Goal: Task Accomplishment & Management: Use online tool/utility

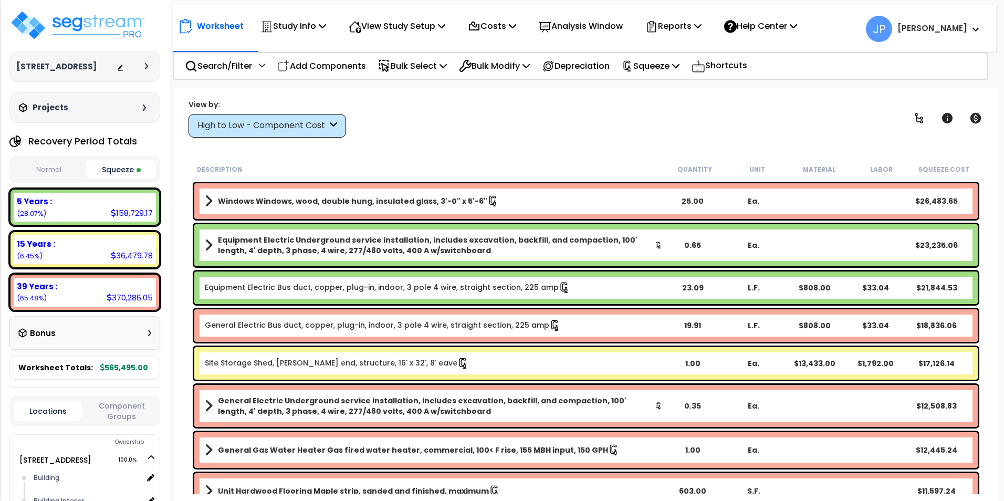
scroll to position [46, 0]
click at [700, 25] on p "Reports" at bounding box center [674, 26] width 56 height 14
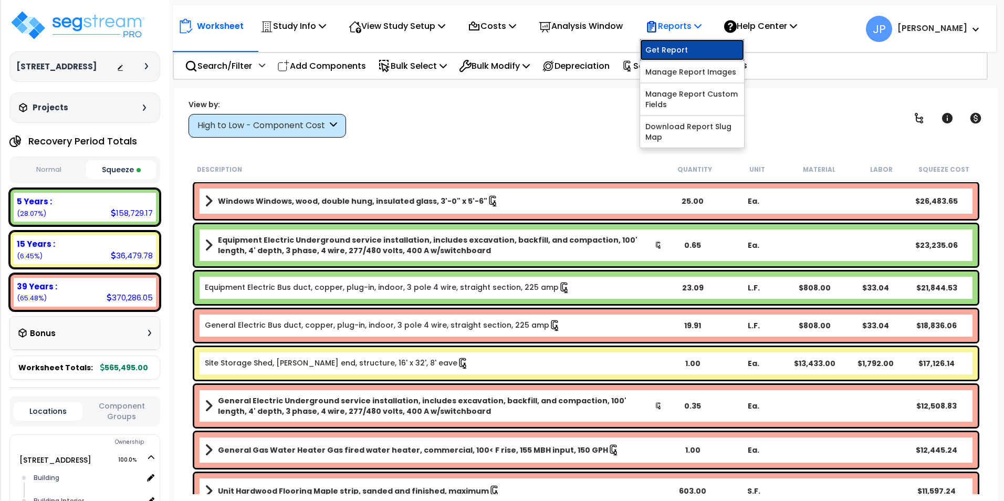
click at [691, 43] on link "Get Report" at bounding box center [692, 49] width 104 height 21
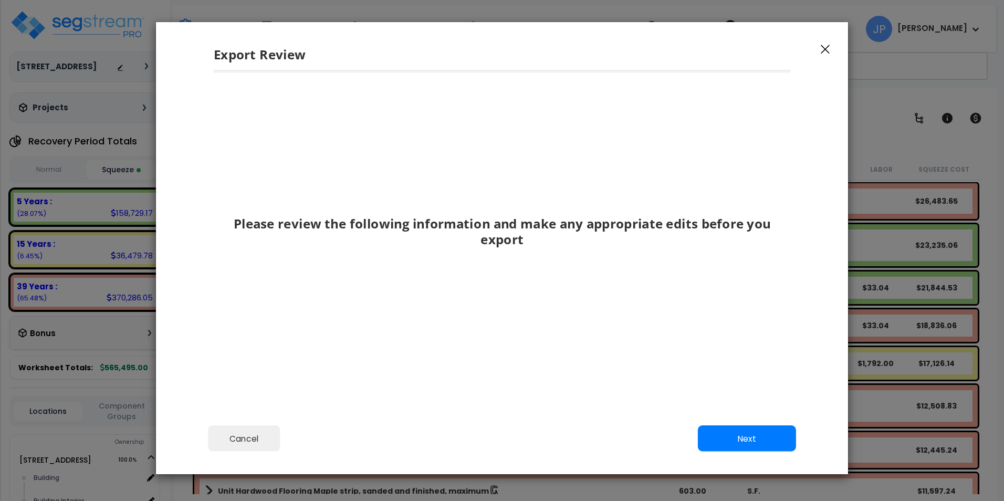
click at [717, 393] on div "Please review the following information and make any appropriate edits before y…" at bounding box center [502, 243] width 692 height 347
click at [735, 440] on button "Next" at bounding box center [747, 438] width 98 height 26
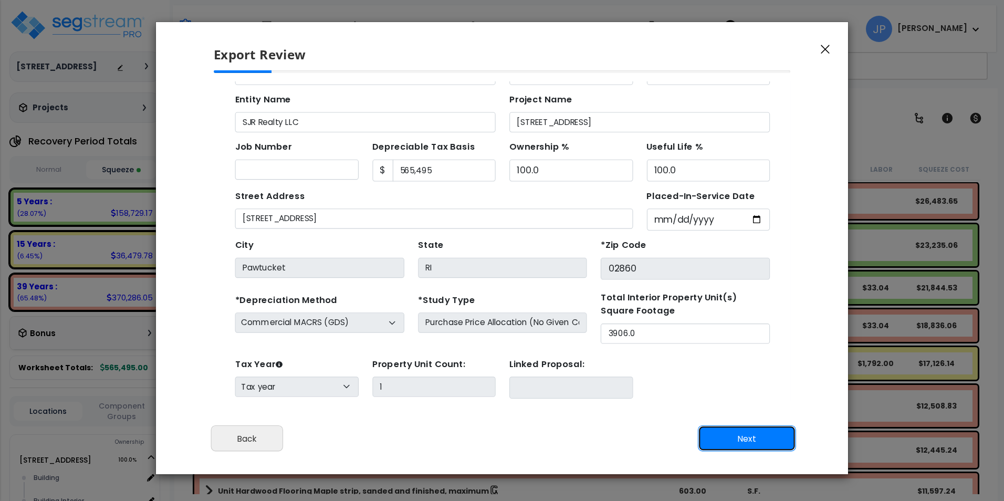
click at [734, 439] on button "Next" at bounding box center [747, 438] width 98 height 26
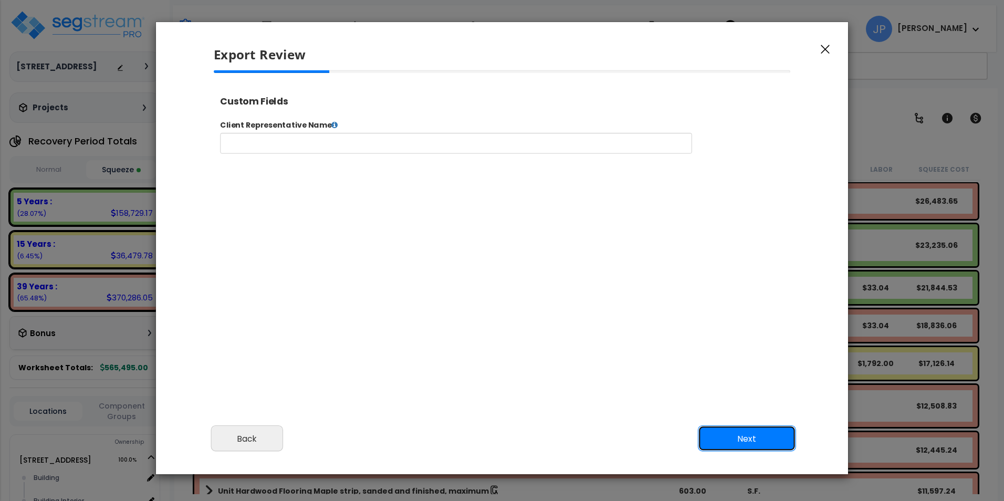
scroll to position [0, 0]
click at [734, 439] on button "Next" at bounding box center [747, 438] width 98 height 26
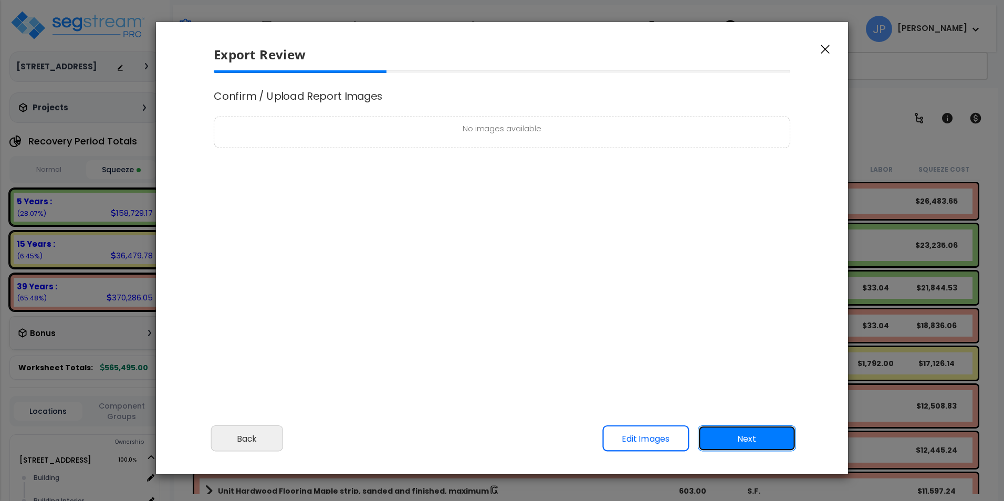
click at [734, 439] on button "Next" at bounding box center [747, 438] width 98 height 26
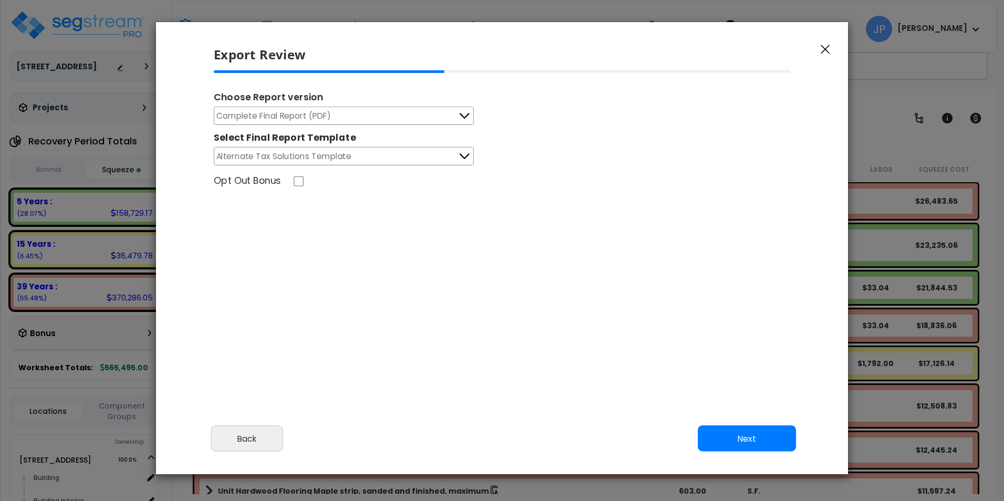
click at [310, 114] on span "Complete Final Report (PDF)" at bounding box center [273, 115] width 115 height 13
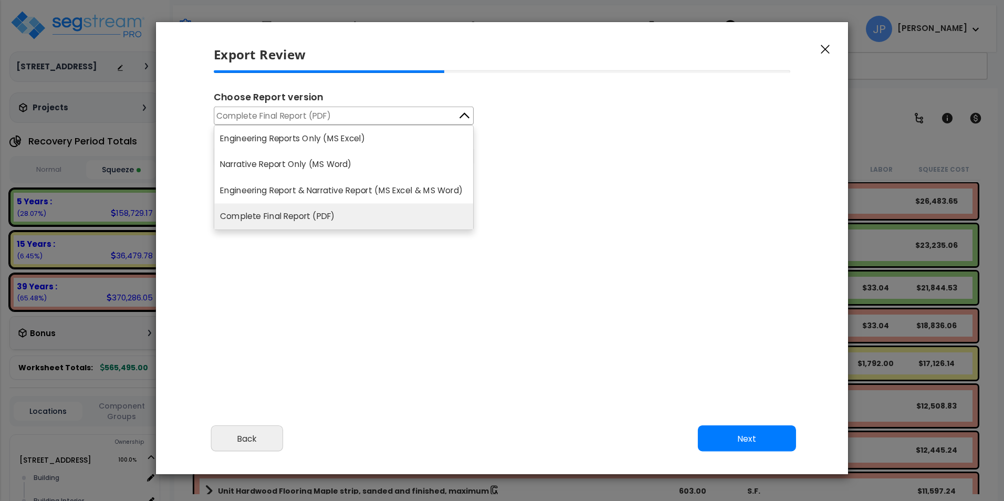
click at [310, 114] on span "Complete Final Report (PDF)" at bounding box center [273, 115] width 115 height 13
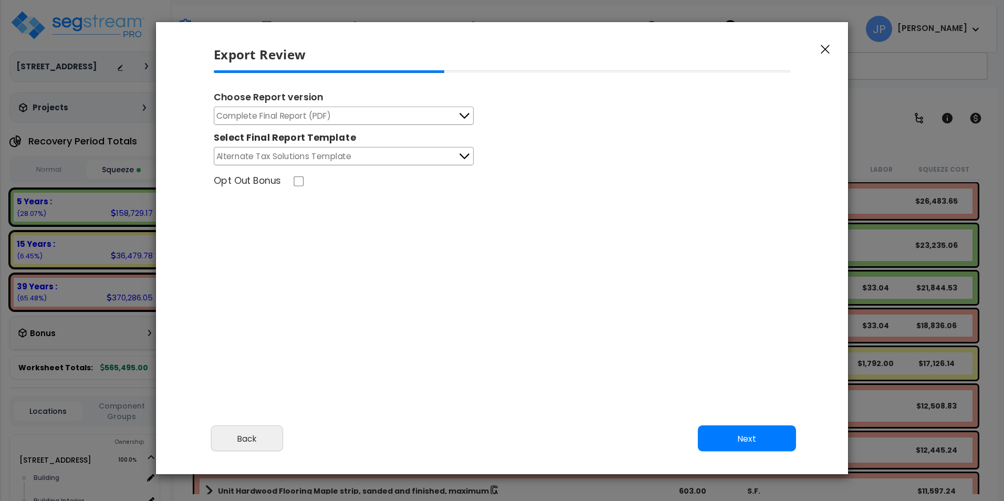
click at [331, 159] on span "Alternate Tax Solutions Template" at bounding box center [283, 156] width 135 height 13
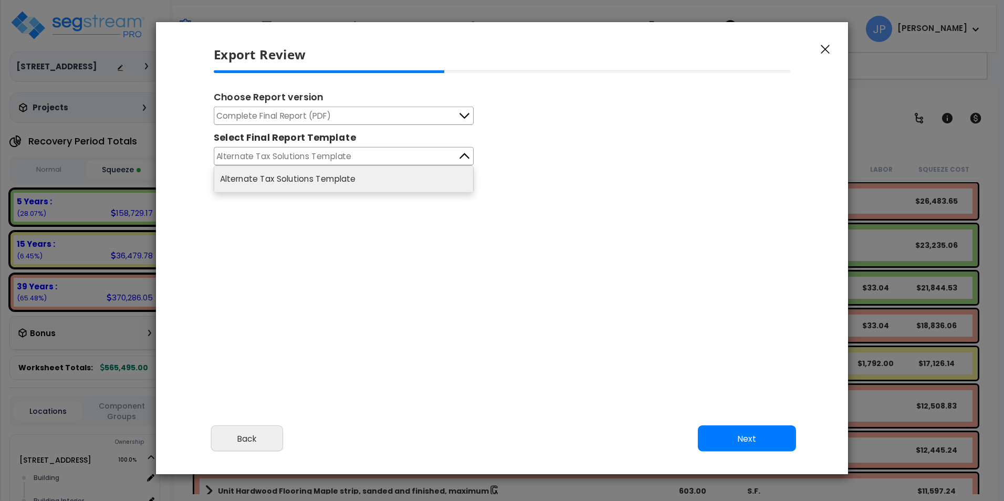
click at [331, 159] on span "Alternate Tax Solutions Template" at bounding box center [283, 156] width 135 height 13
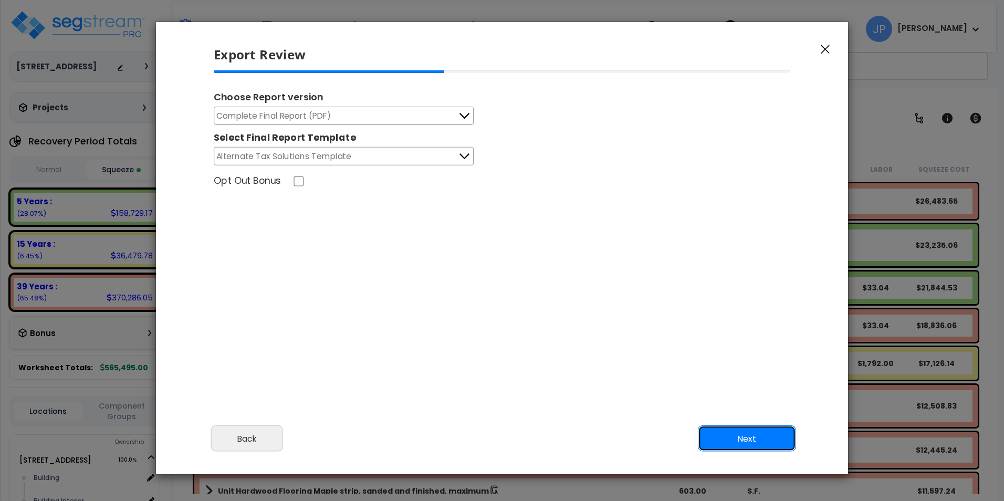
click at [748, 437] on button "Next" at bounding box center [747, 438] width 98 height 26
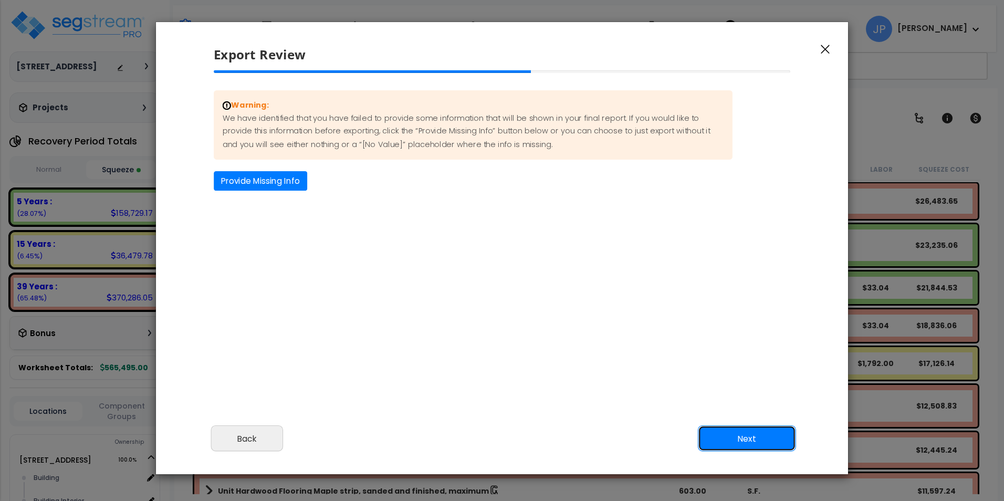
click at [720, 438] on button "Next" at bounding box center [747, 438] width 98 height 26
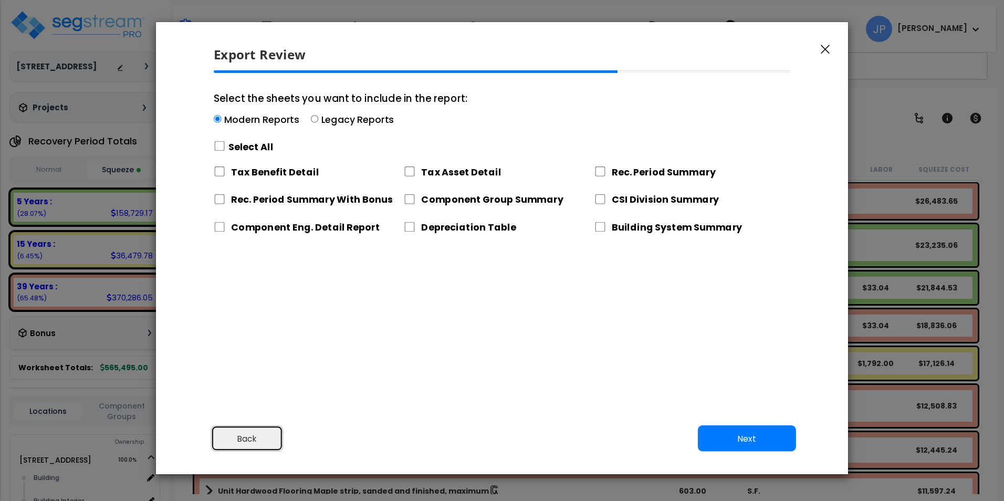
click at [228, 426] on button "Back" at bounding box center [247, 438] width 72 height 26
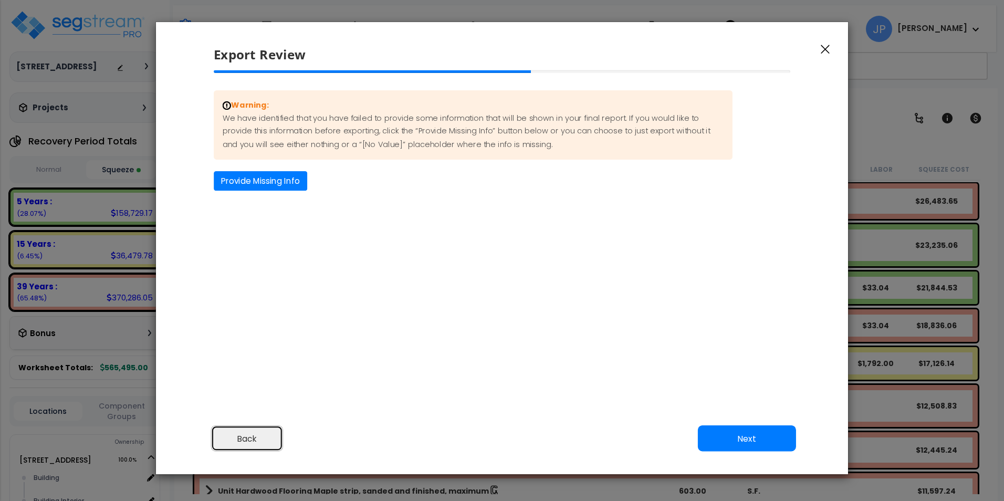
click at [254, 439] on button "Back" at bounding box center [247, 438] width 72 height 26
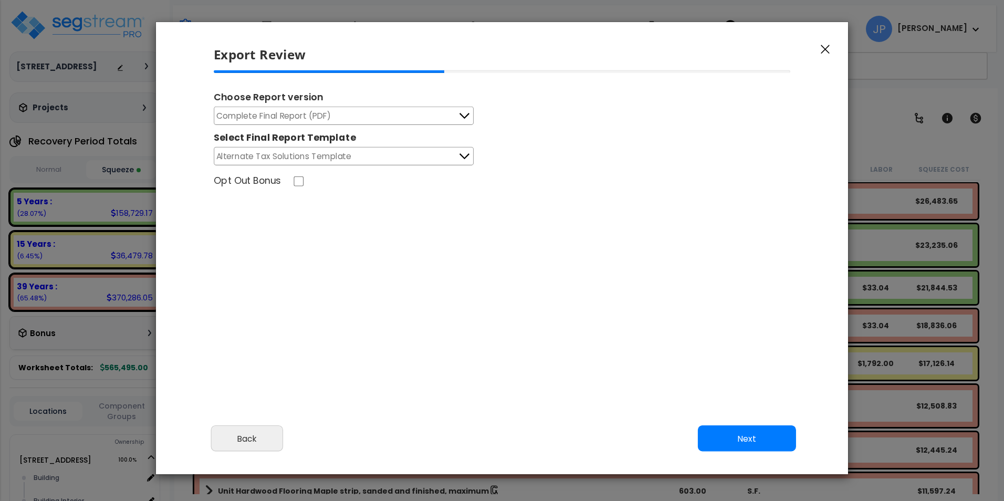
click at [297, 118] on span "Complete Final Report (PDF)" at bounding box center [273, 115] width 115 height 13
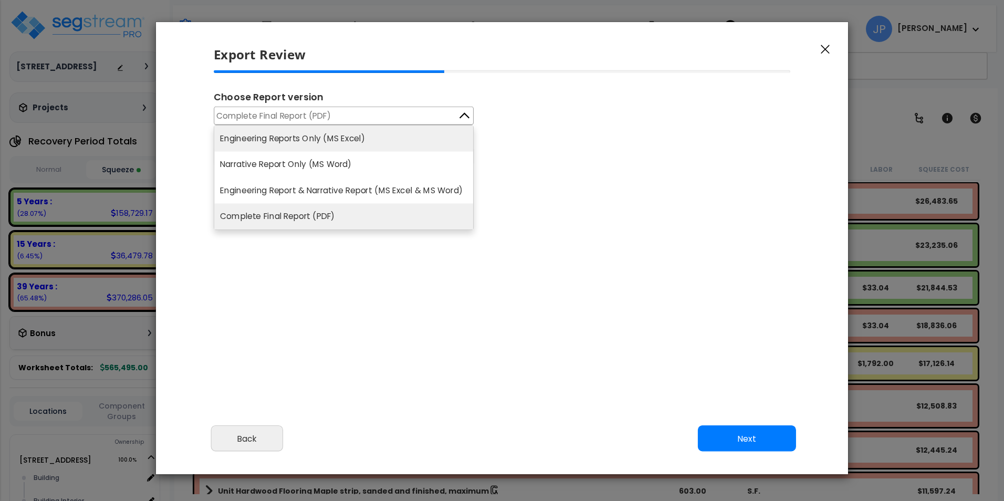
click at [327, 142] on li "Engineering Reports Only (MS Excel)" at bounding box center [343, 139] width 259 height 26
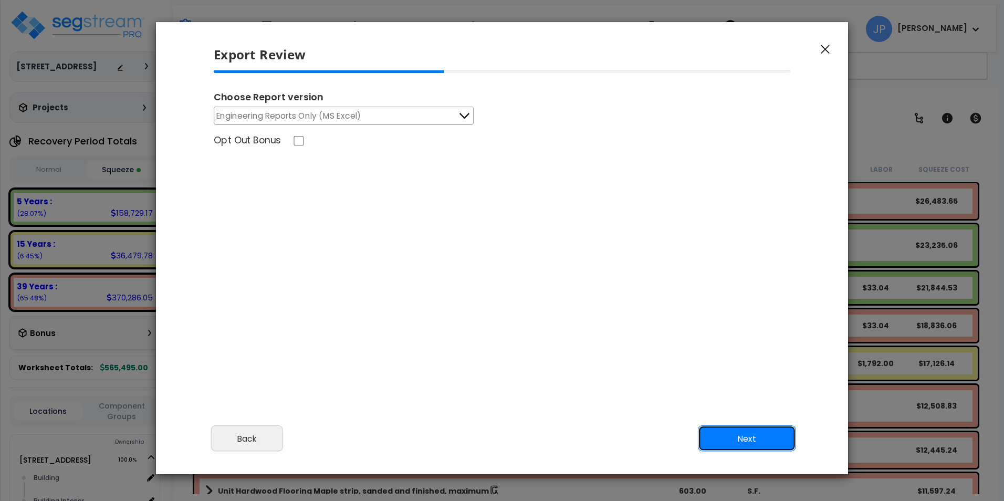
click at [723, 449] on button "Next" at bounding box center [747, 438] width 98 height 26
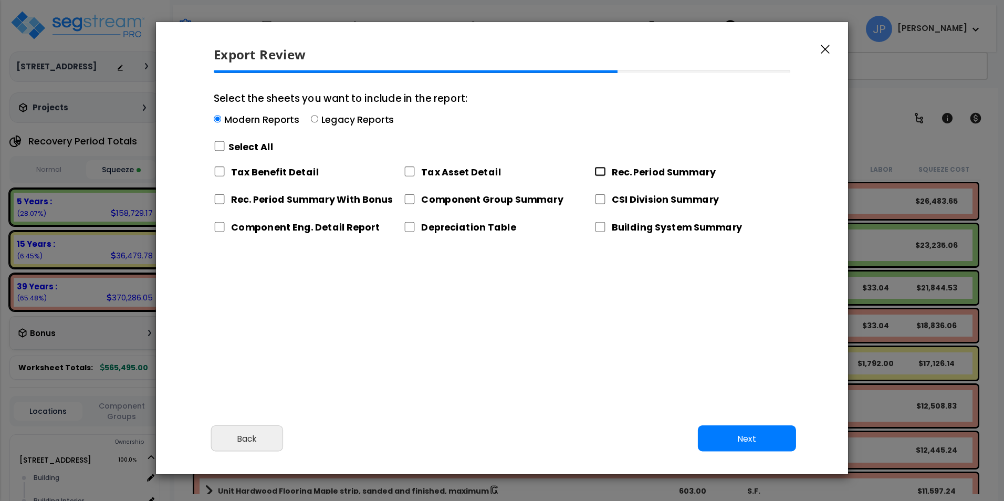
click at [603, 170] on input "Rec. Period Summary" at bounding box center [601, 172] width 12 height 10
checkbox input "true"
click at [604, 200] on input "CSI Division Summary" at bounding box center [601, 199] width 12 height 10
checkbox input "true"
click at [408, 195] on input "Component Group Summary" at bounding box center [410, 199] width 12 height 10
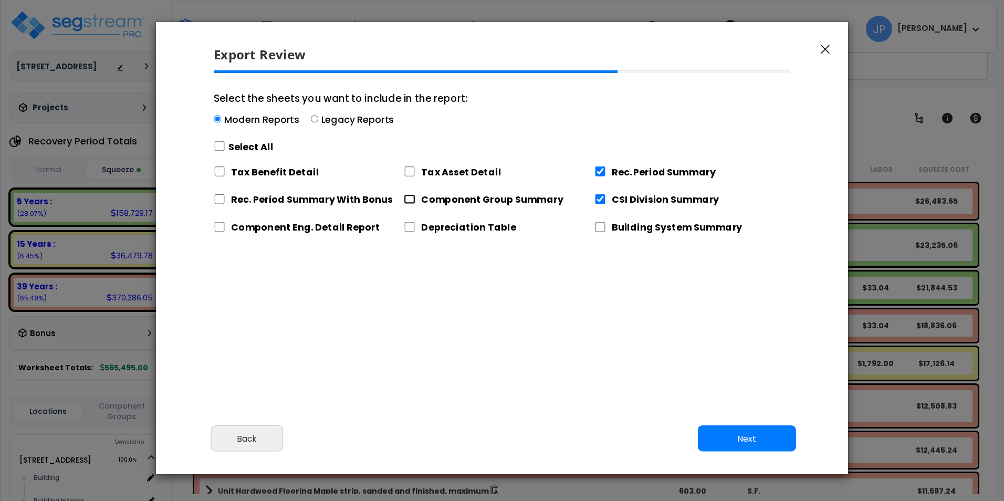
checkbox input "true"
click at [251, 229] on label "Component Eng. Detail Report" at bounding box center [305, 227] width 149 height 13
click at [225, 229] on input "Component Eng. Detail Report" at bounding box center [220, 227] width 12 height 10
checkbox input "true"
click at [751, 440] on button "Next" at bounding box center [747, 438] width 98 height 26
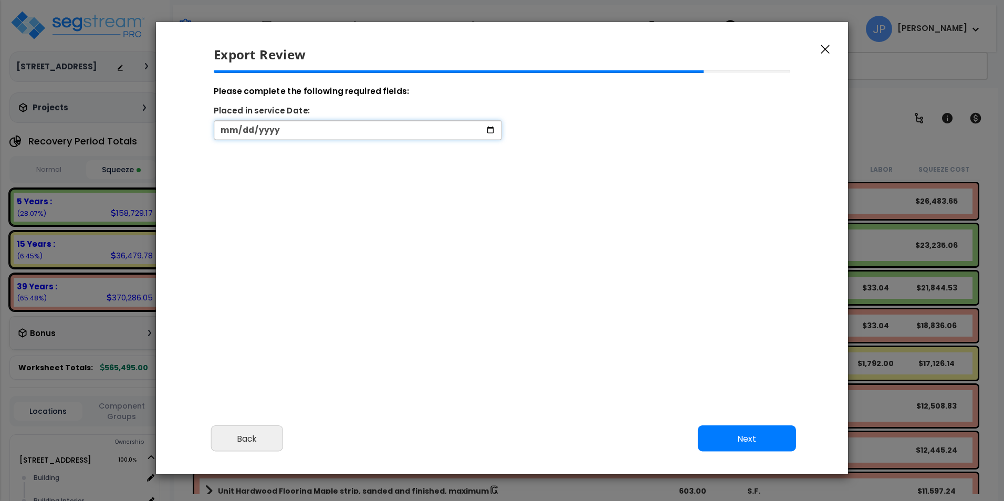
click at [237, 128] on input "date" at bounding box center [358, 129] width 288 height 19
type input "[DATE]"
click at [738, 442] on button "Next" at bounding box center [747, 438] width 98 height 26
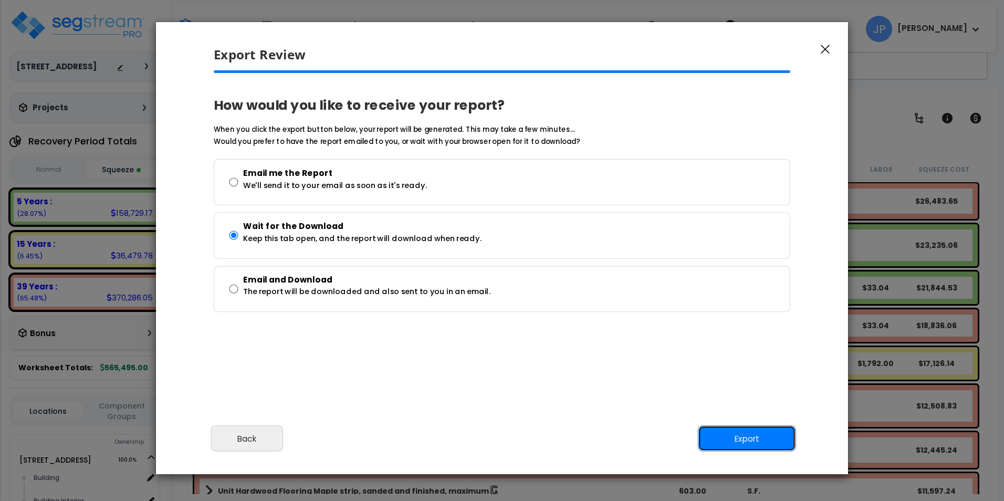
click at [730, 432] on button "Export" at bounding box center [747, 438] width 98 height 26
